Goal: Register for event/course

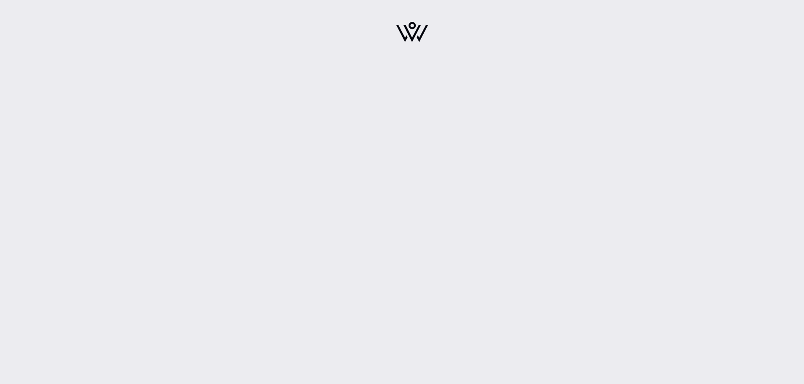
click at [595, 83] on div at bounding box center [411, 192] width 783 height 384
click at [413, 36] on img at bounding box center [412, 32] width 32 height 20
click at [343, 92] on div at bounding box center [411, 192] width 783 height 384
